Goal: Check status

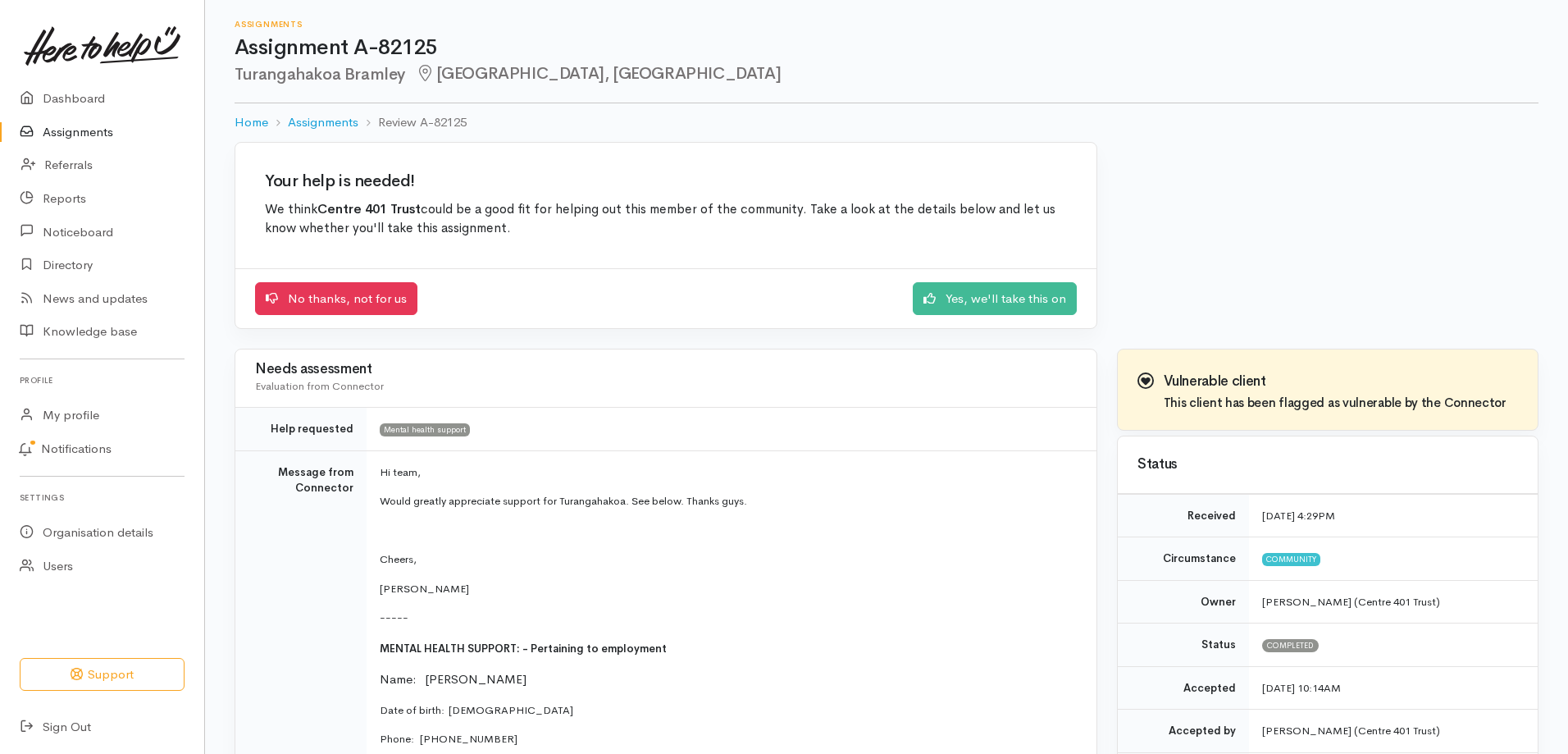
click at [90, 128] on link "Assignments" at bounding box center [102, 132] width 204 height 33
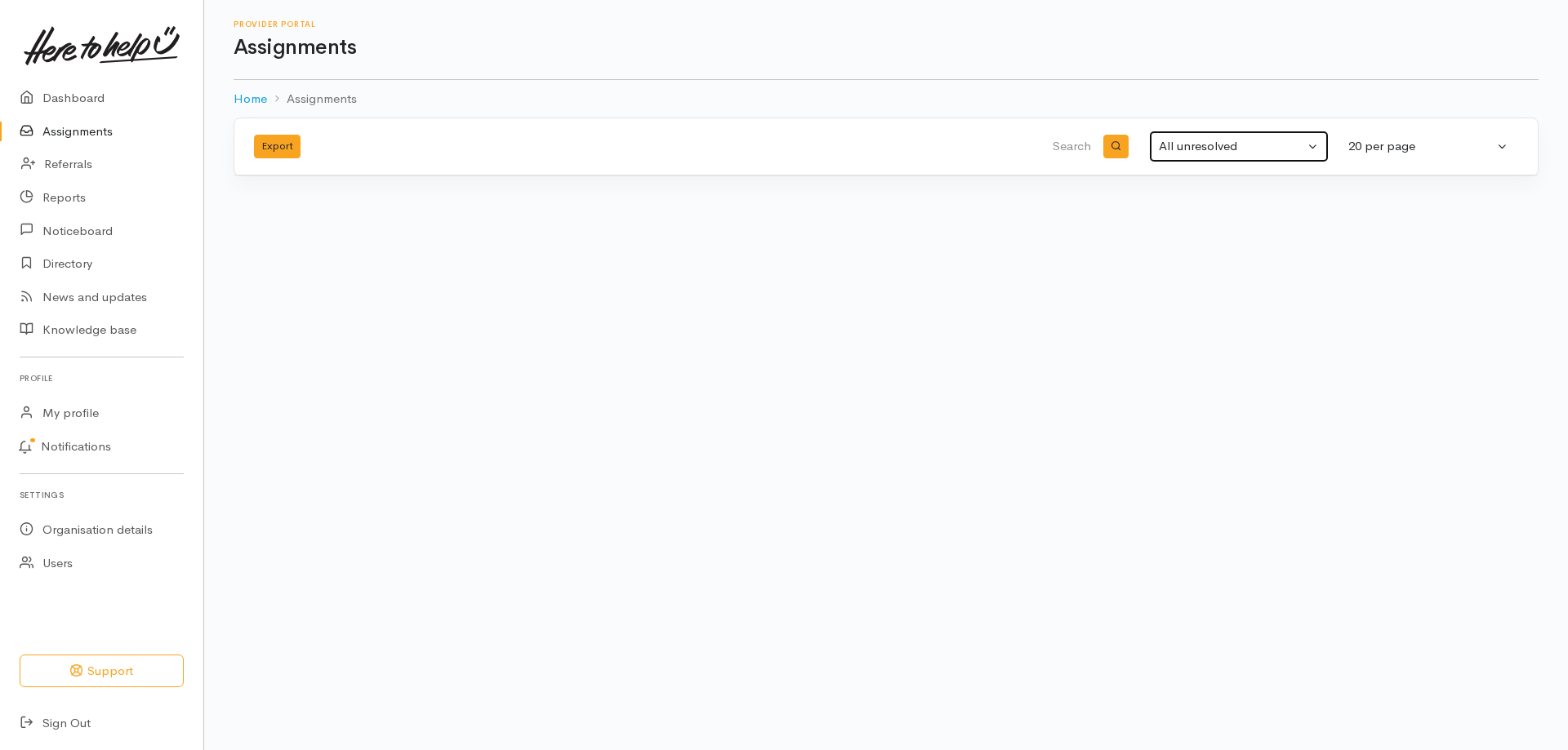
click at [1257, 155] on div "All unresolved" at bounding box center [1231, 146] width 146 height 19
click at [1218, 260] on span "Completed" at bounding box center [1199, 260] width 62 height 19
select select "Completed"
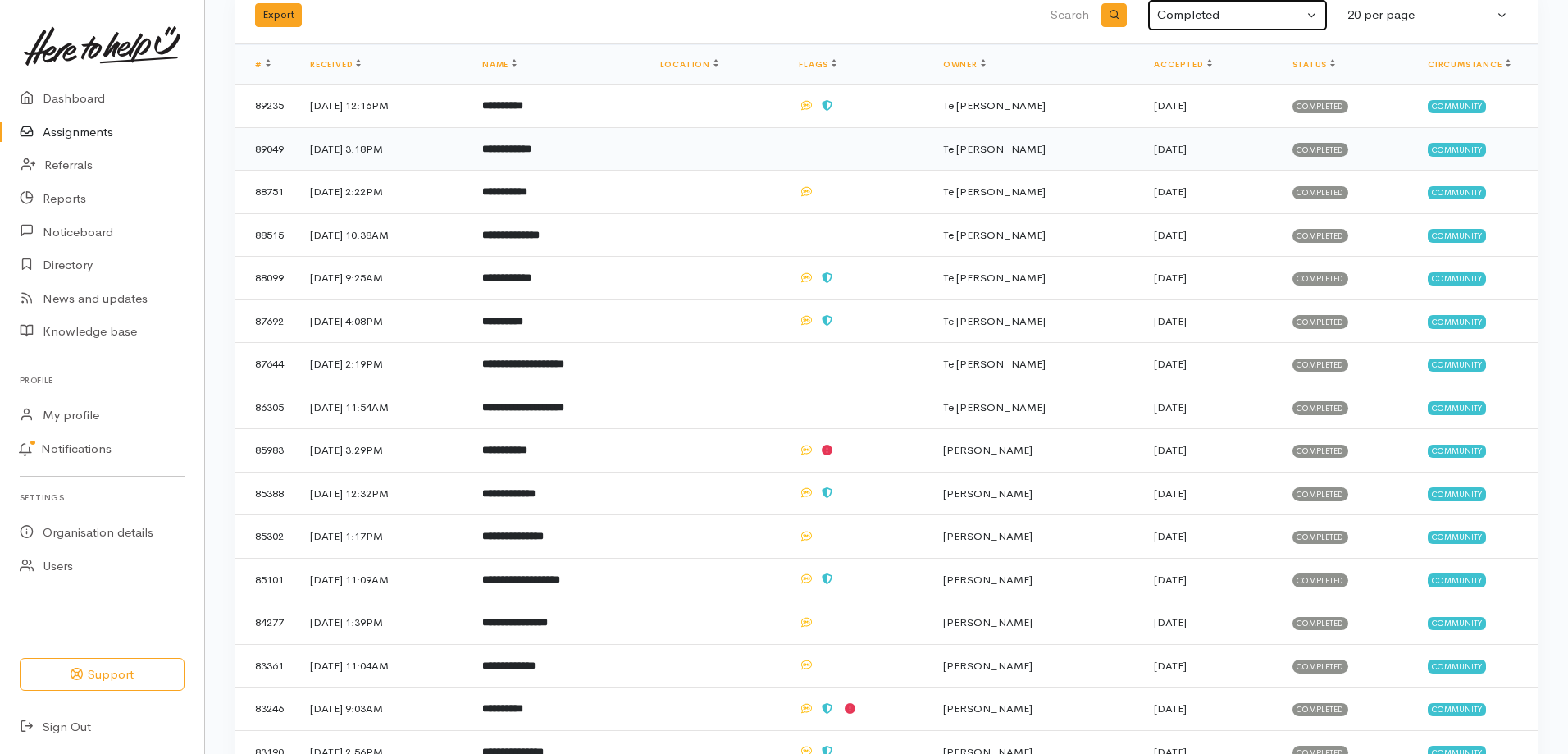
scroll to position [164, 0]
